Goal: Transaction & Acquisition: Subscribe to service/newsletter

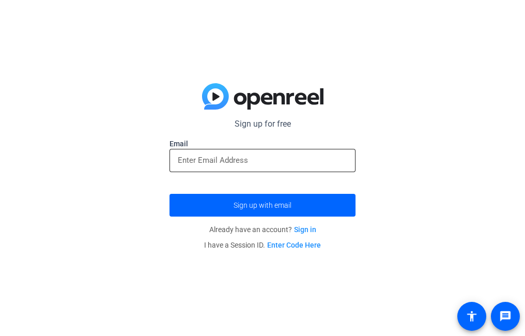
click at [256, 152] on div at bounding box center [263, 160] width 170 height 23
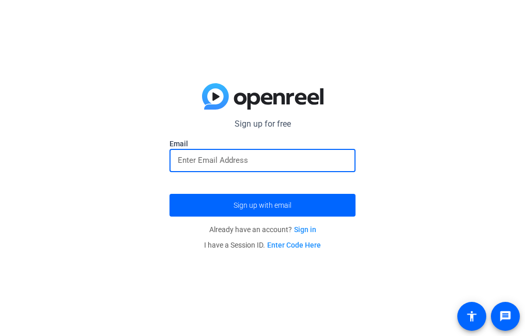
click at [480, 240] on div "Sign up for free Email Sign up with email Already have an account? Sign in I ha…" at bounding box center [262, 168] width 525 height 336
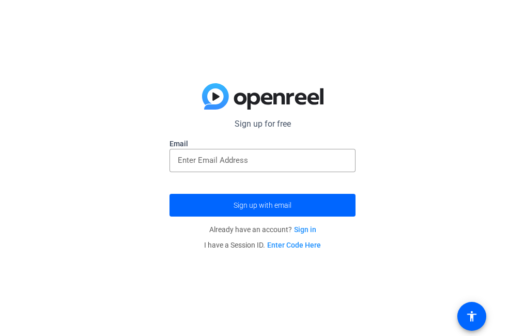
click at [262, 186] on form "Sign up for free Email Sign up with email" at bounding box center [263, 167] width 186 height 99
click at [244, 171] on div at bounding box center [263, 160] width 170 height 23
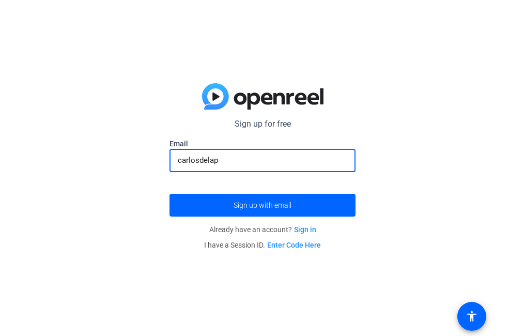
type input "carlosdelap"
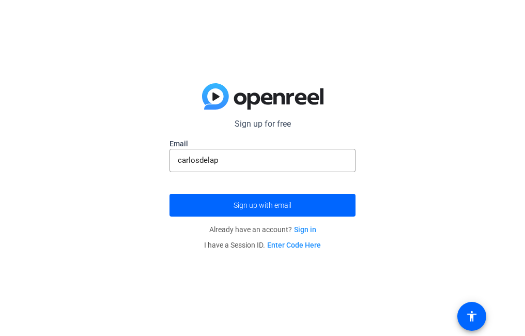
click at [305, 233] on link "Sign in" at bounding box center [305, 229] width 22 height 8
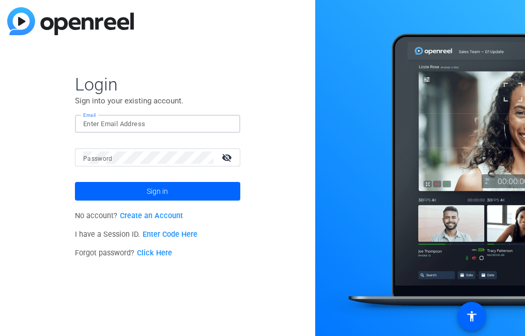
click at [204, 125] on input "Email" at bounding box center [157, 124] width 149 height 12
click at [227, 85] on span "Login" at bounding box center [157, 84] width 165 height 22
click at [155, 219] on link "Create an Account" at bounding box center [151, 215] width 63 height 9
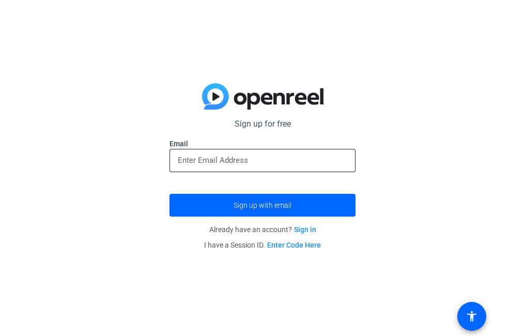
click at [249, 157] on input "email" at bounding box center [263, 160] width 170 height 12
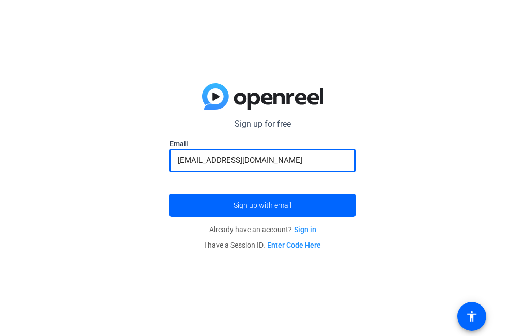
type input "[EMAIL_ADDRESS][DOMAIN_NAME]"
click at [170, 194] on button "Sign up with email" at bounding box center [263, 205] width 186 height 23
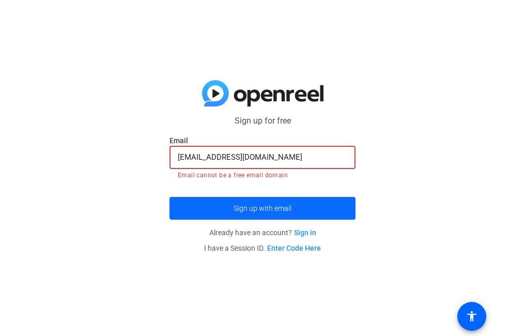
click at [314, 201] on span "submit" at bounding box center [263, 208] width 186 height 25
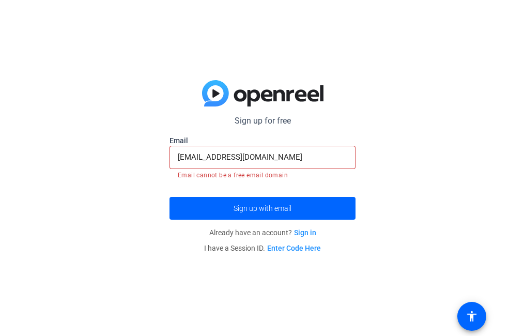
click at [302, 230] on link "Sign in" at bounding box center [305, 233] width 22 height 8
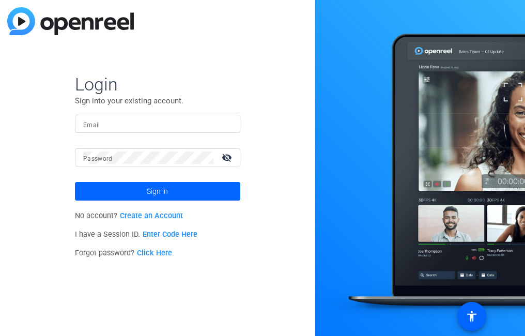
click at [131, 121] on input "Email" at bounding box center [157, 124] width 149 height 12
click at [203, 99] on p "Sign into your existing account." at bounding box center [157, 100] width 165 height 11
click at [146, 211] on link "Create an Account" at bounding box center [151, 215] width 63 height 9
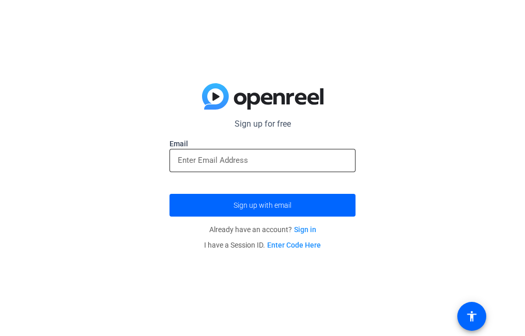
click at [262, 161] on input "email" at bounding box center [263, 160] width 170 height 12
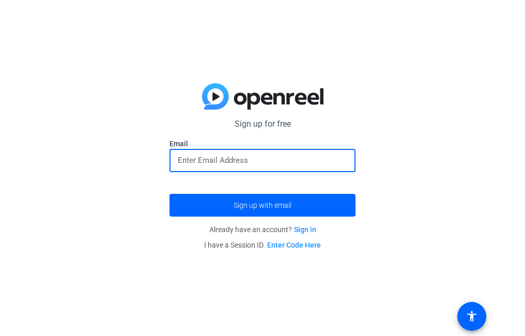
type input "[EMAIL_ADDRESS][DOMAIN_NAME]"
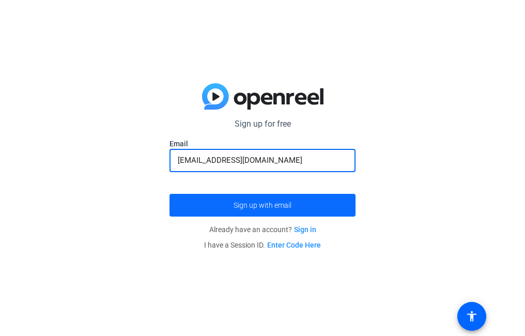
click at [295, 198] on span "submit" at bounding box center [263, 205] width 186 height 25
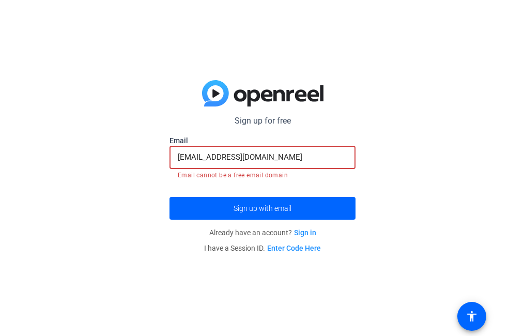
drag, startPoint x: 294, startPoint y: 153, endPoint x: 299, endPoint y: 160, distance: 8.2
click at [294, 154] on input "[EMAIL_ADDRESS][DOMAIN_NAME]" at bounding box center [263, 157] width 170 height 12
click at [291, 158] on input "[EMAIL_ADDRESS][DOMAIN_NAME]" at bounding box center [263, 157] width 170 height 12
drag, startPoint x: 296, startPoint y: 159, endPoint x: 291, endPoint y: 161, distance: 5.6
click at [291, 161] on input "[EMAIL_ADDRESS][DOMAIN_NAME]" at bounding box center [263, 157] width 170 height 12
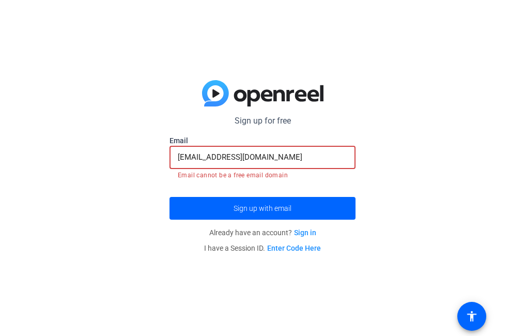
drag, startPoint x: 332, startPoint y: 159, endPoint x: -2, endPoint y: 111, distance: 338.0
click at [0, 111] on html "Accessibility Screen-Reader Guide, Feedback, and Issue Reporting | New window S…" at bounding box center [262, 168] width 525 height 336
click at [272, 126] on p "Sign up for free" at bounding box center [263, 121] width 186 height 12
